Goal: Book appointment/travel/reservation

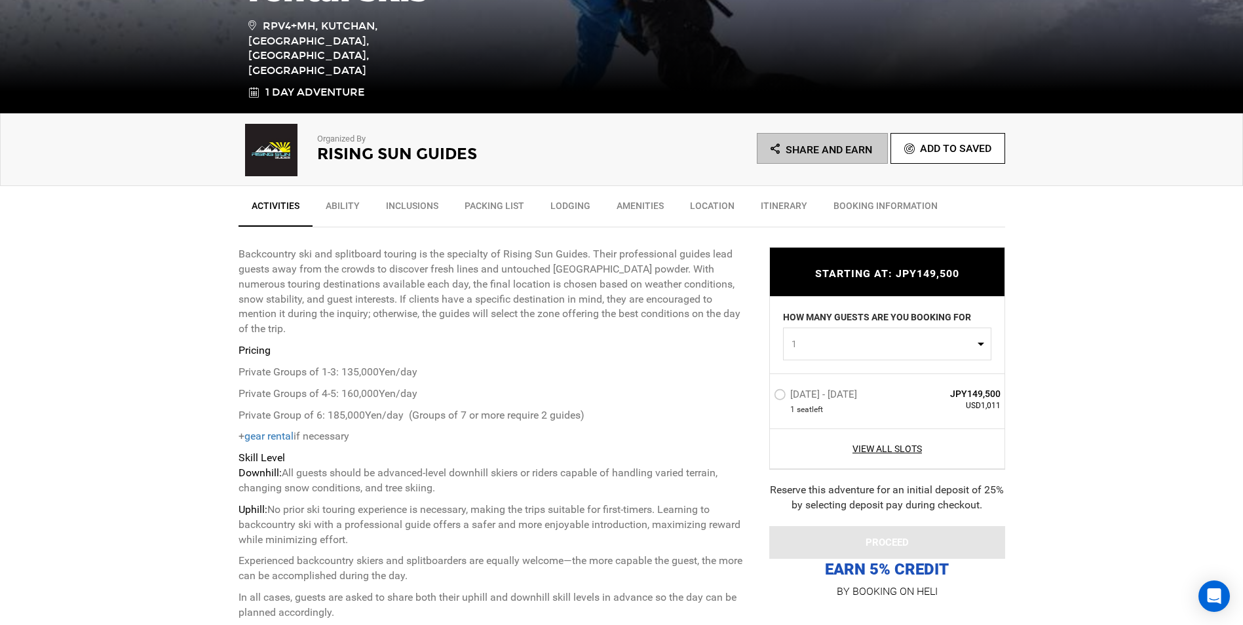
scroll to position [393, 0]
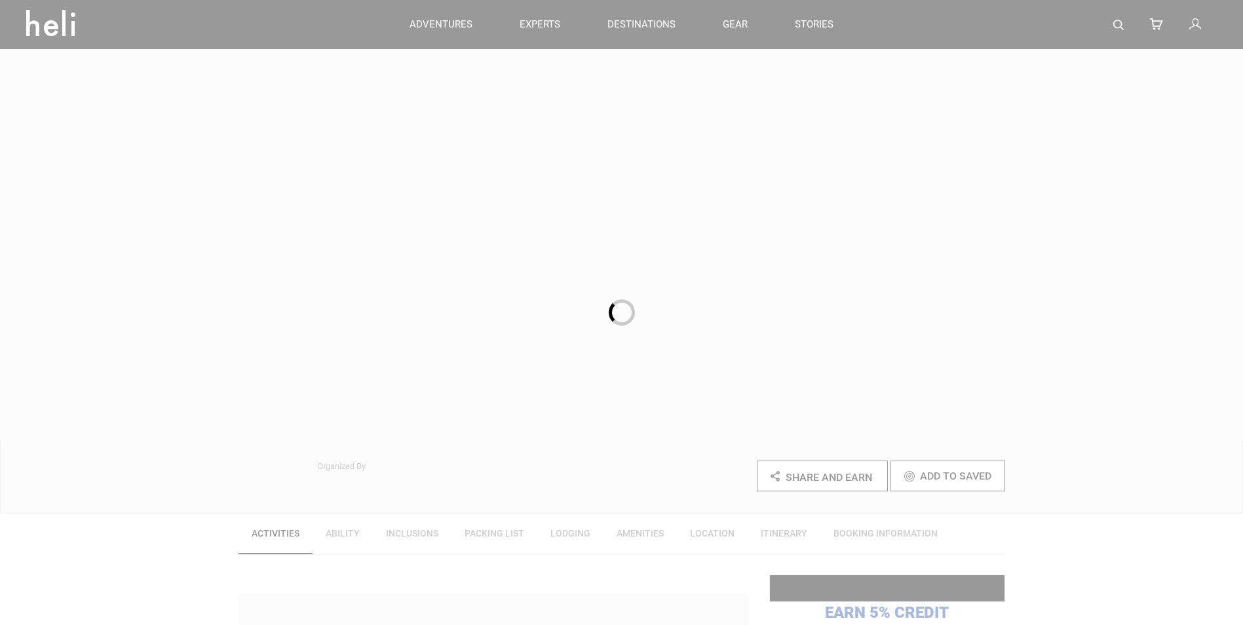
scroll to position [393, 0]
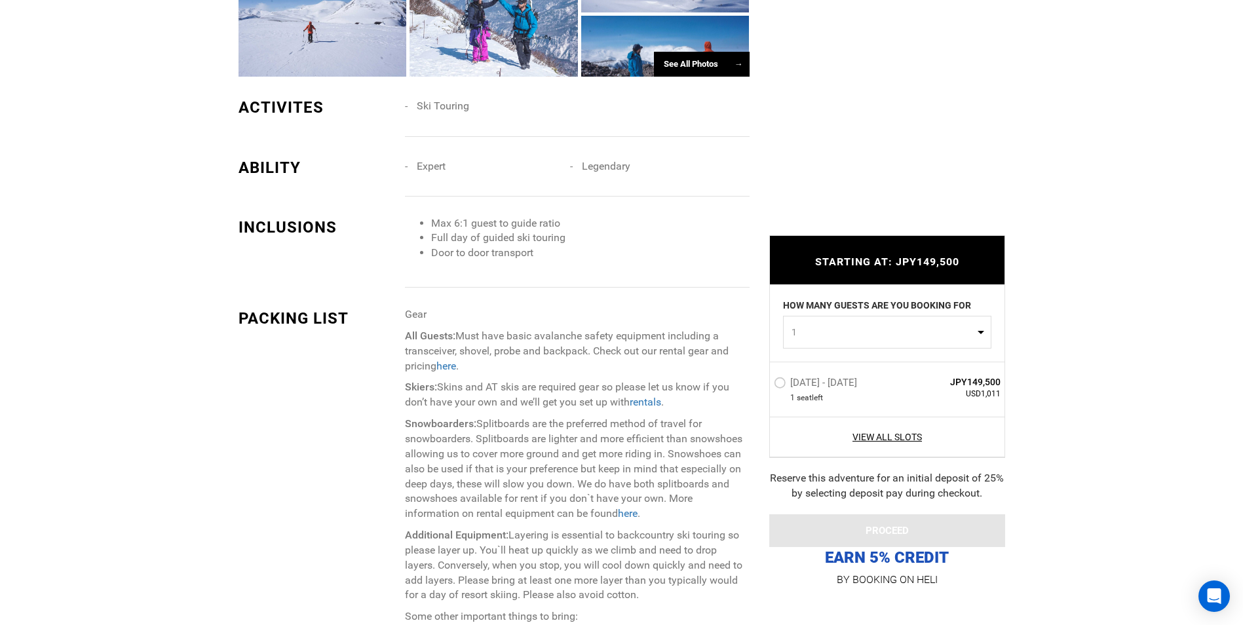
scroll to position [1245, 0]
